Goal: Understand process/instructions: Learn about a topic

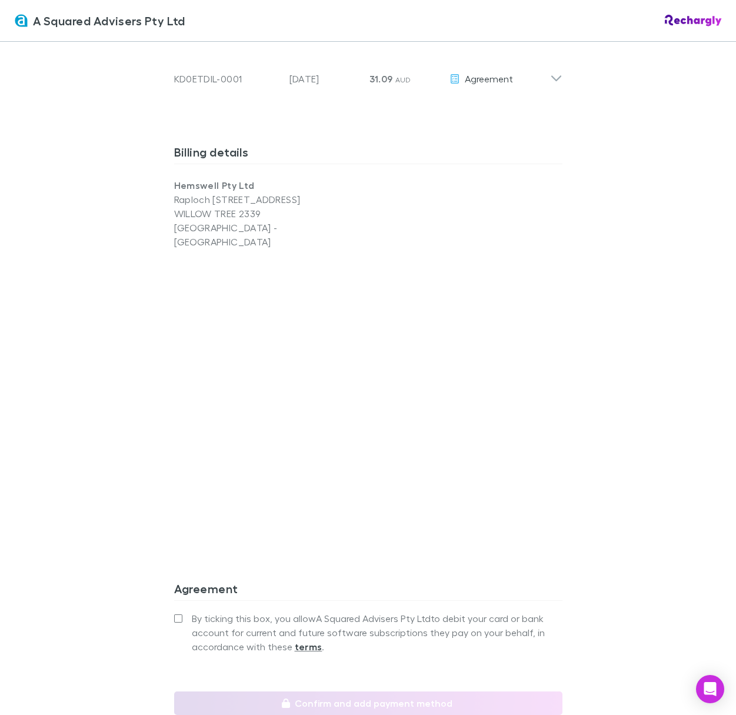
scroll to position [731, 0]
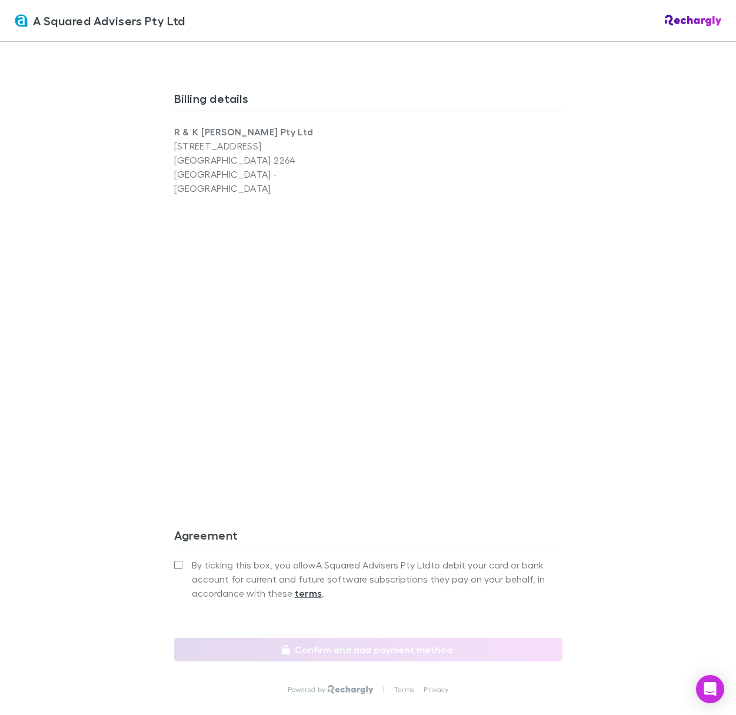
scroll to position [843, 0]
